Goal: Information Seeking & Learning: Learn about a topic

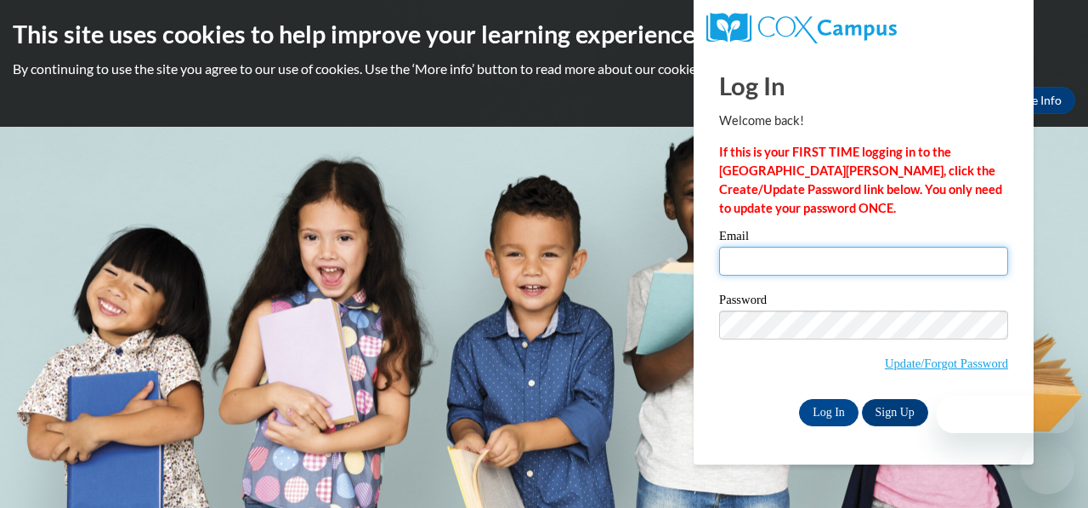
type input "lrizzo@kusd.edu"
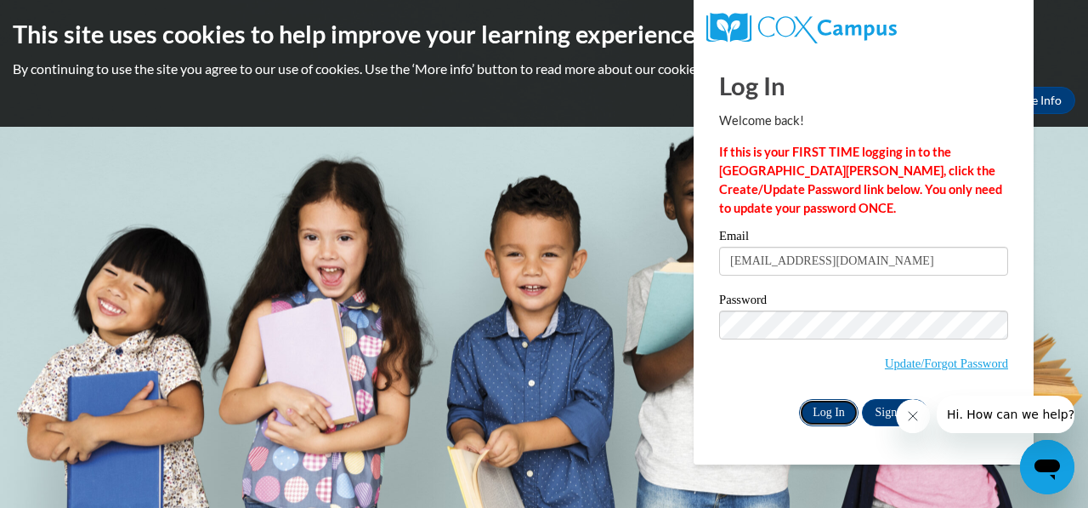
click at [831, 408] on input "Log In" at bounding box center [829, 412] width 60 height 27
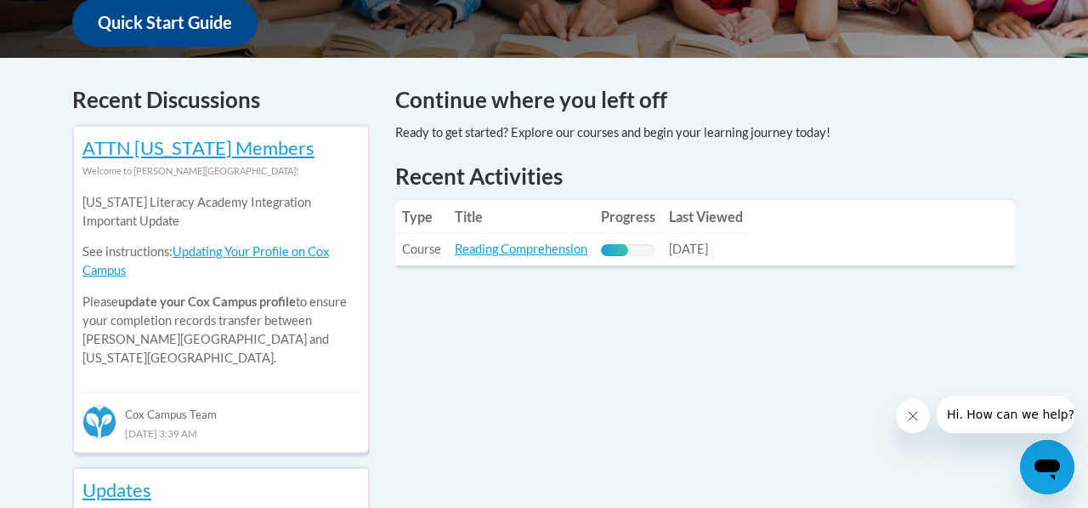
scroll to position [692, 0]
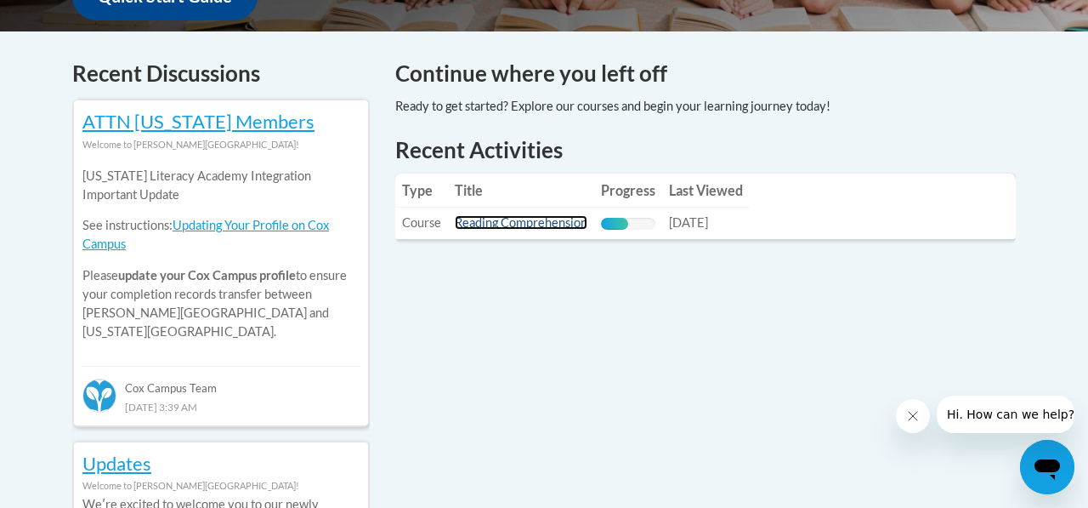
click at [535, 227] on link "Reading Comprehension" at bounding box center [521, 222] width 133 height 14
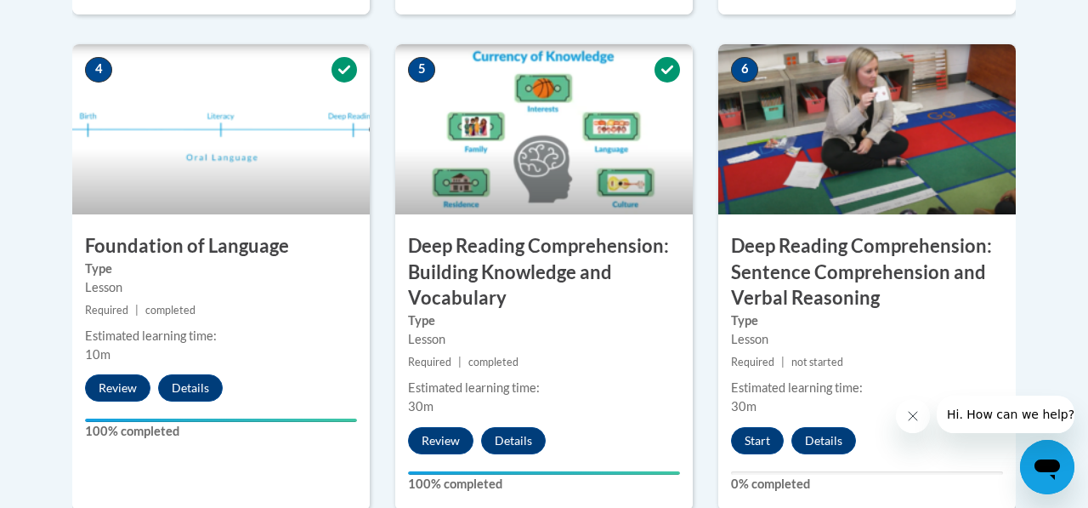
scroll to position [969, 0]
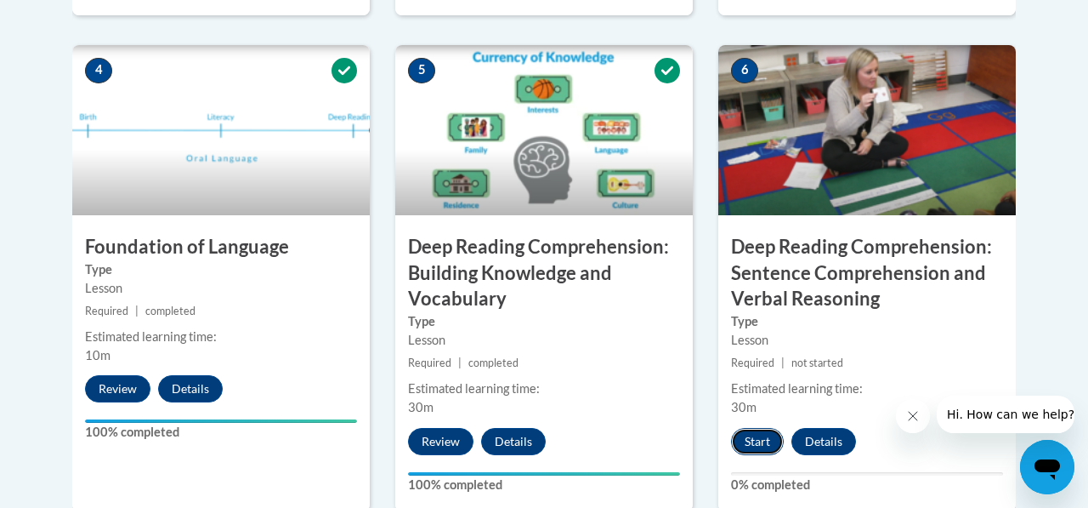
click at [764, 439] on button "Start" at bounding box center [757, 441] width 53 height 27
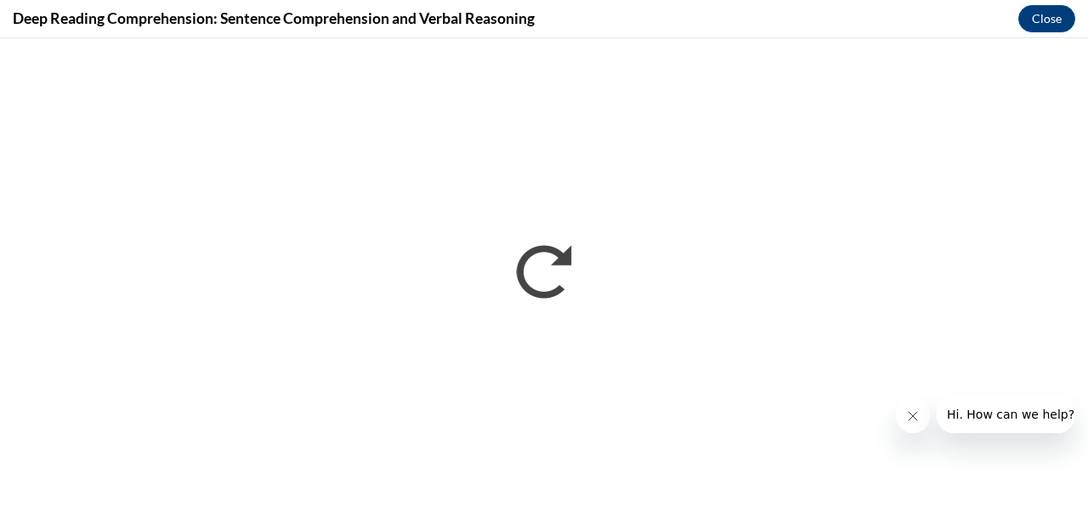
scroll to position [0, 0]
click at [903, 416] on button "Close message from company" at bounding box center [913, 416] width 34 height 34
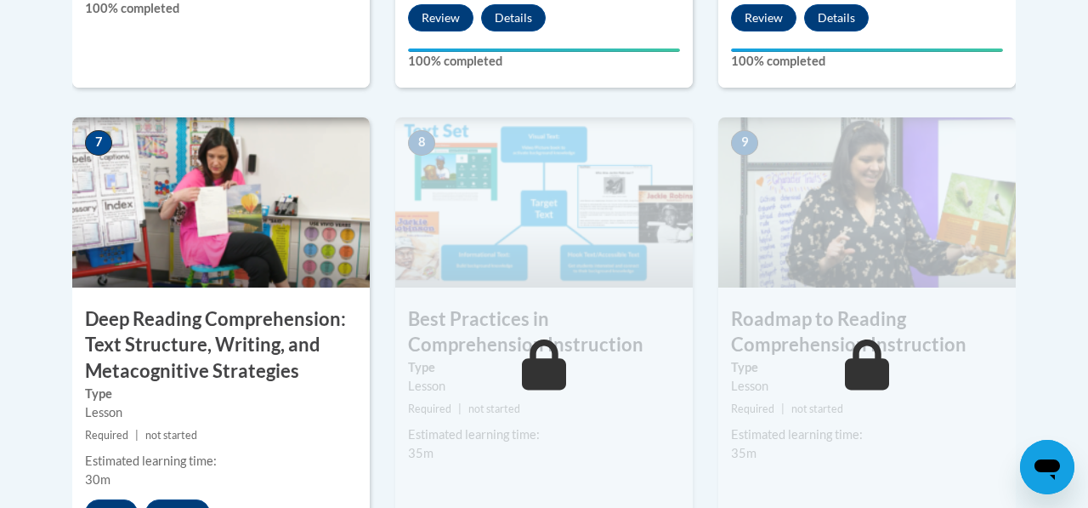
scroll to position [1398, 0]
